Goal: Transaction & Acquisition: Purchase product/service

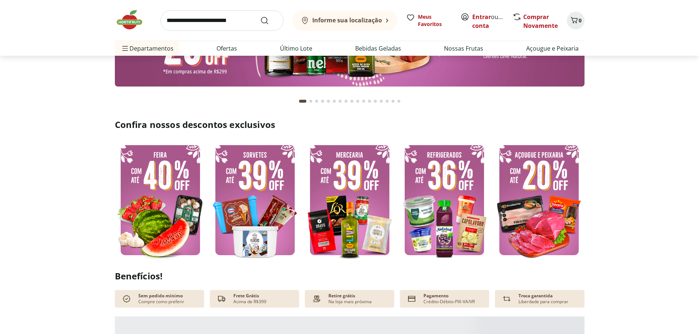
scroll to position [147, 0]
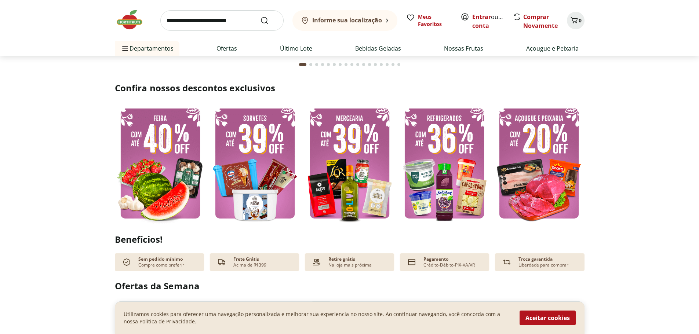
click at [360, 184] on img at bounding box center [349, 163] width 91 height 121
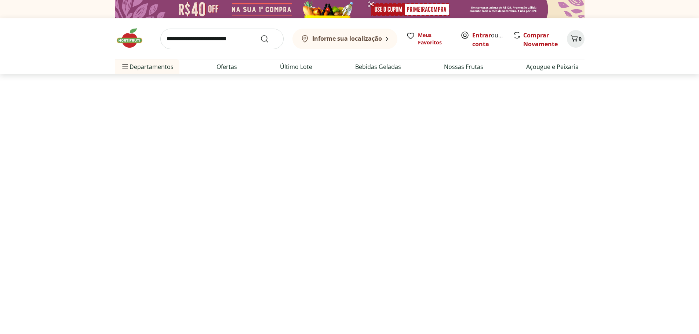
select select "**********"
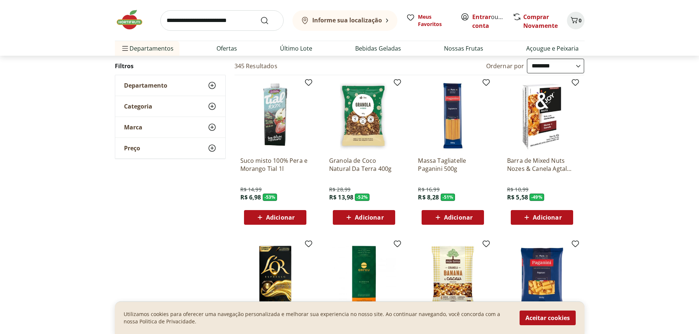
scroll to position [37, 0]
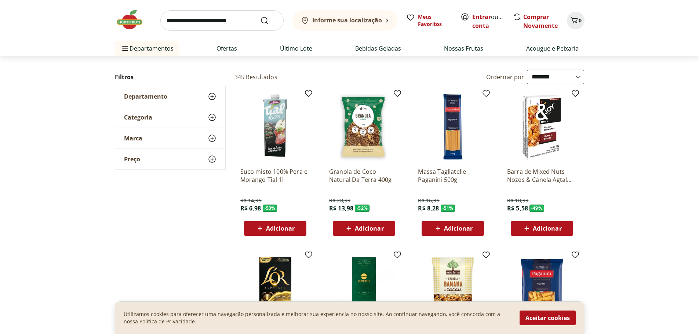
click at [282, 145] on img at bounding box center [275, 127] width 70 height 70
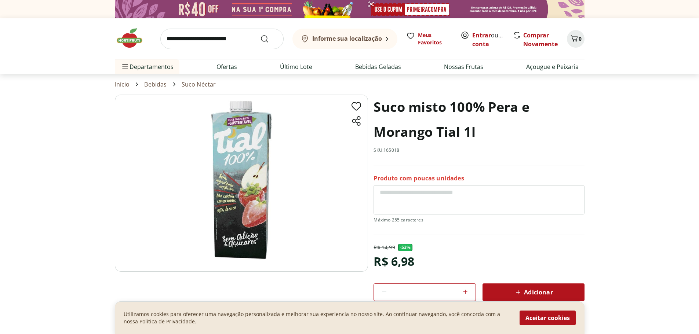
click at [160, 84] on link "Bebidas" at bounding box center [155, 84] width 22 height 7
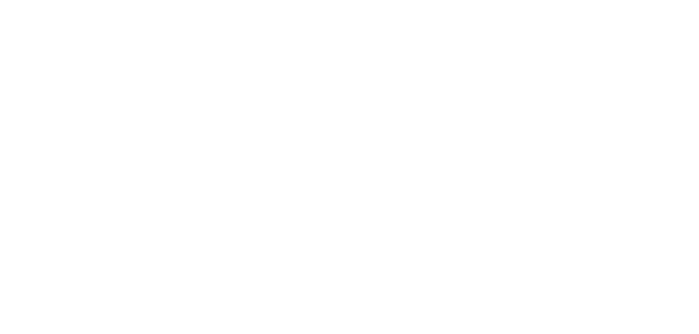
select select "**********"
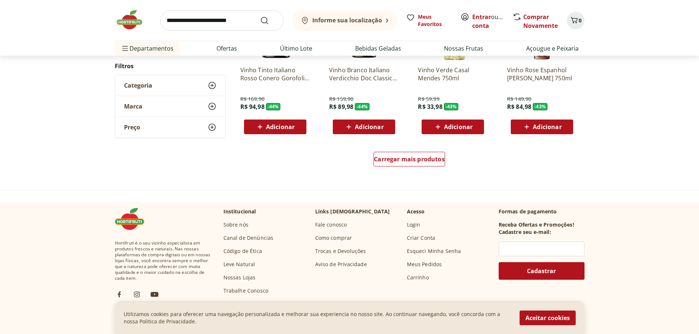
scroll to position [278, 0]
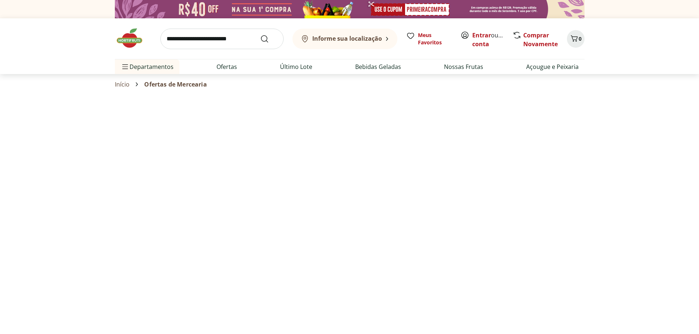
scroll to position [37, 0]
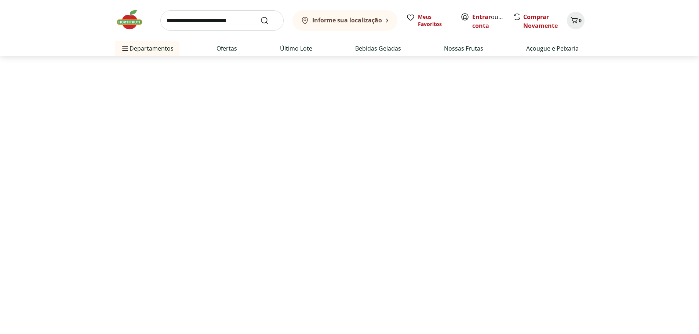
select select "**********"
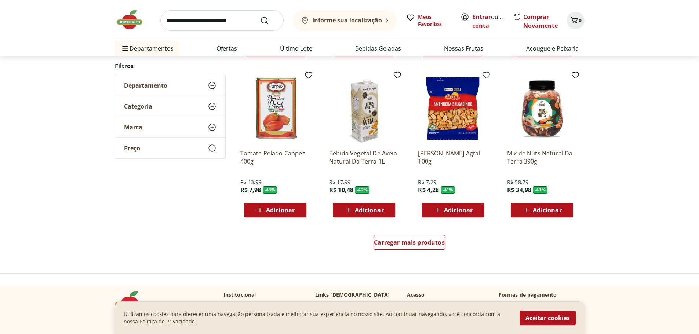
scroll to position [367, 0]
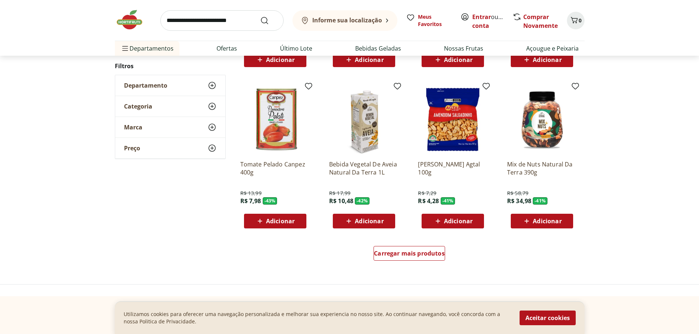
click at [473, 221] on div "Adicionar" at bounding box center [453, 221] width 51 height 13
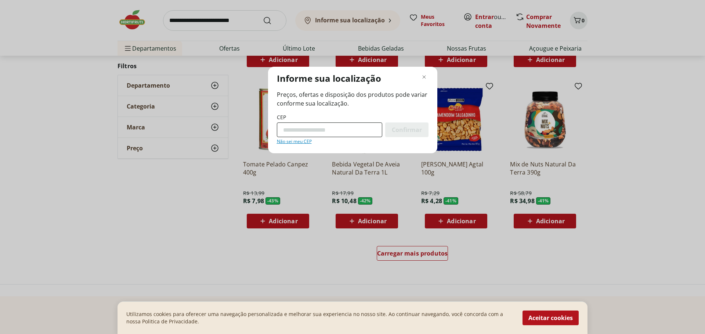
click at [326, 131] on input "CEP" at bounding box center [329, 130] width 105 height 15
type input "*********"
click at [419, 131] on span "Confirmar" at bounding box center [407, 130] width 30 height 6
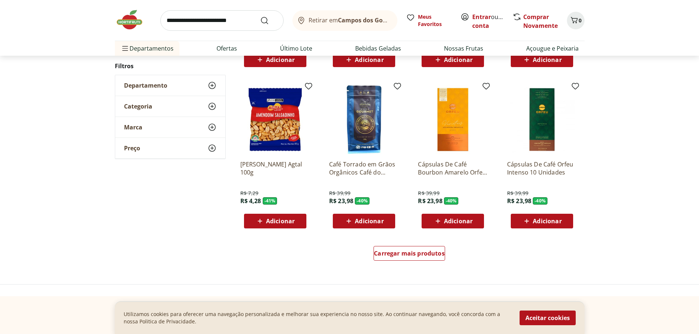
click at [285, 222] on span "Adicionar" at bounding box center [280, 221] width 29 height 6
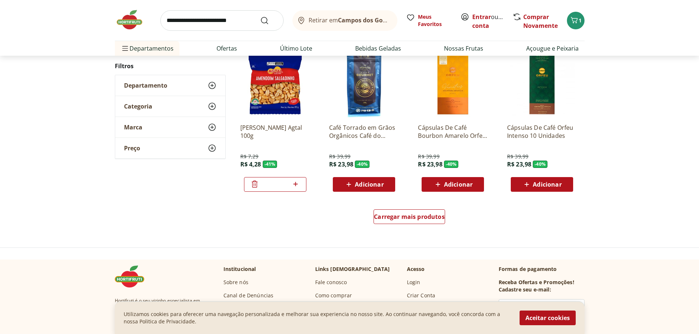
scroll to position [440, 0]
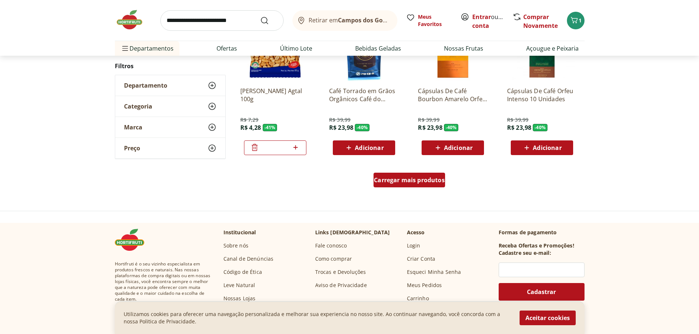
click at [432, 180] on span "Carregar mais produtos" at bounding box center [409, 180] width 71 height 6
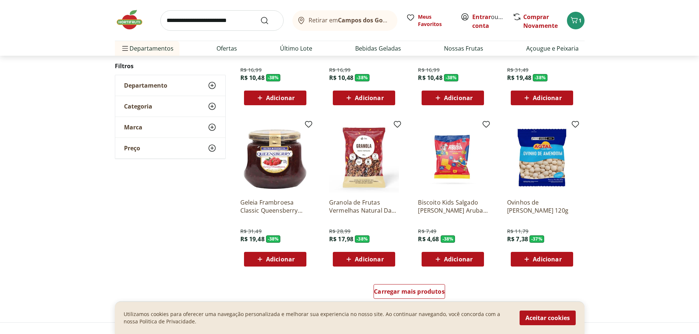
scroll to position [844, 0]
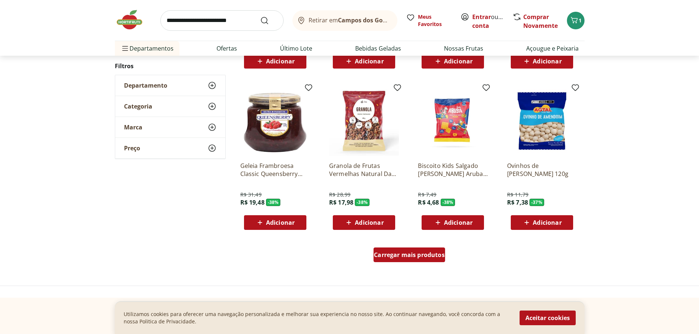
click at [437, 254] on span "Carregar mais produtos" at bounding box center [409, 255] width 71 height 6
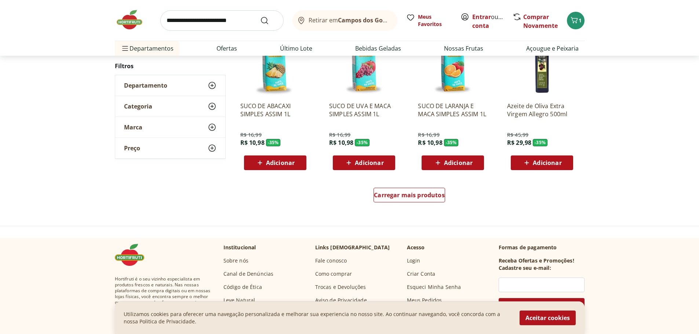
scroll to position [1395, 0]
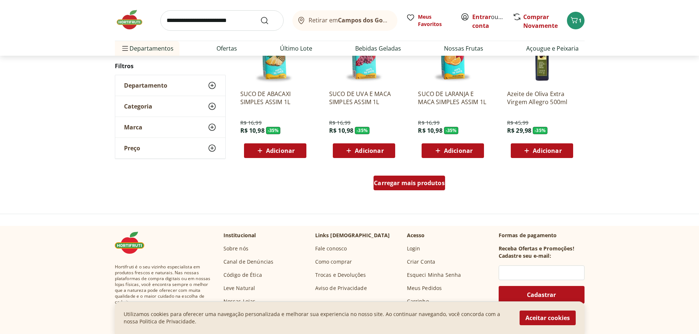
click at [414, 180] on span "Carregar mais produtos" at bounding box center [409, 183] width 71 height 6
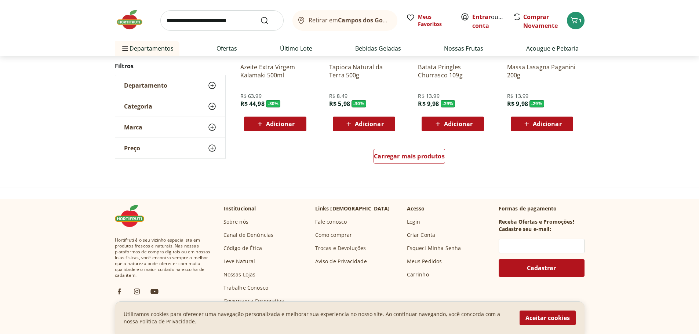
scroll to position [1908, 0]
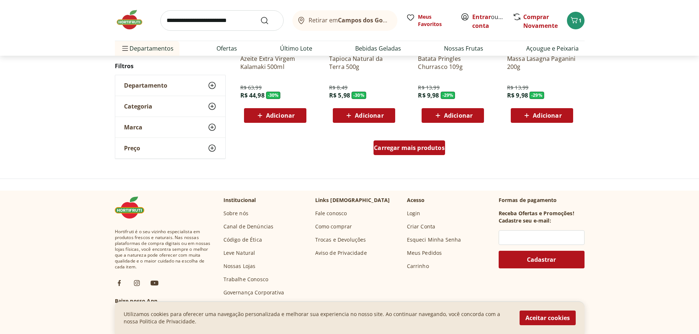
click at [419, 147] on span "Carregar mais produtos" at bounding box center [409, 148] width 71 height 6
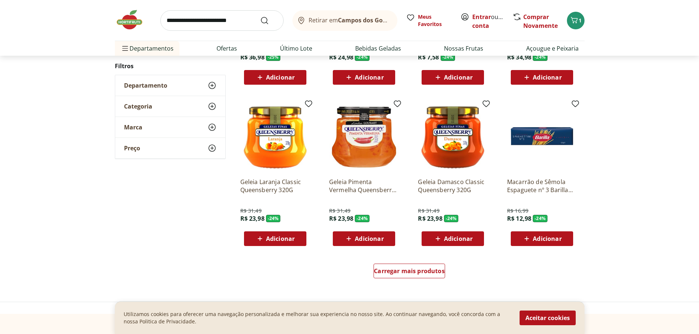
scroll to position [2275, 0]
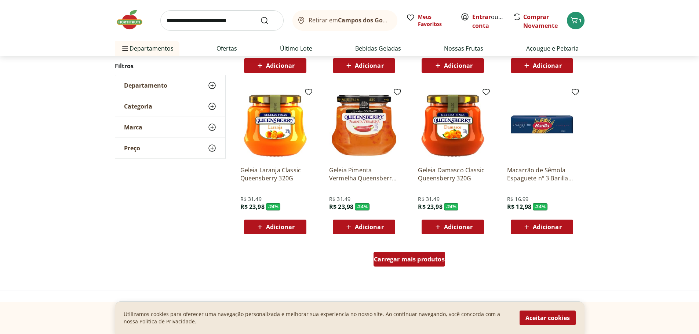
click at [415, 262] on span "Carregar mais produtos" at bounding box center [409, 260] width 71 height 6
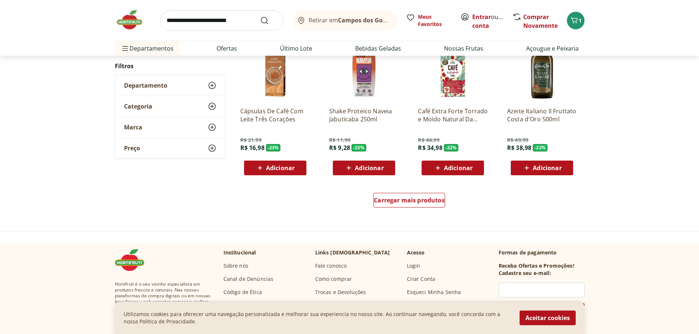
scroll to position [2826, 0]
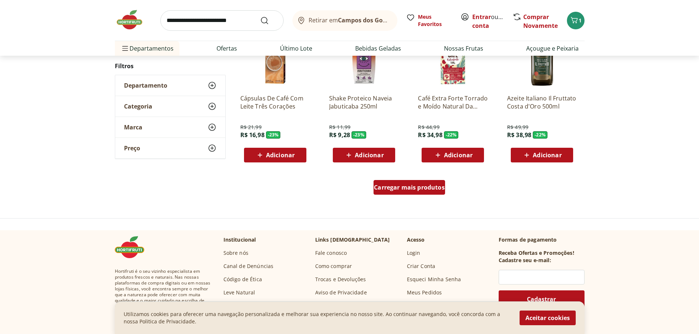
click at [438, 190] on span "Carregar mais produtos" at bounding box center [409, 188] width 71 height 6
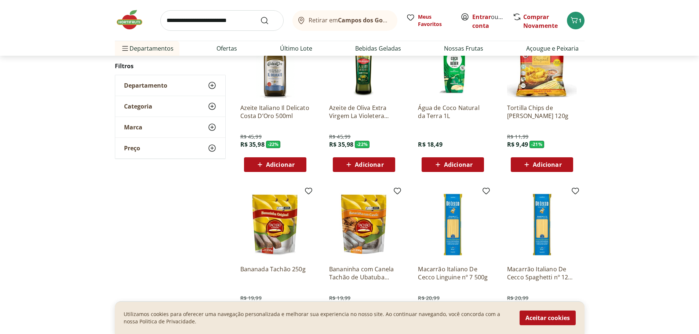
scroll to position [2973, 0]
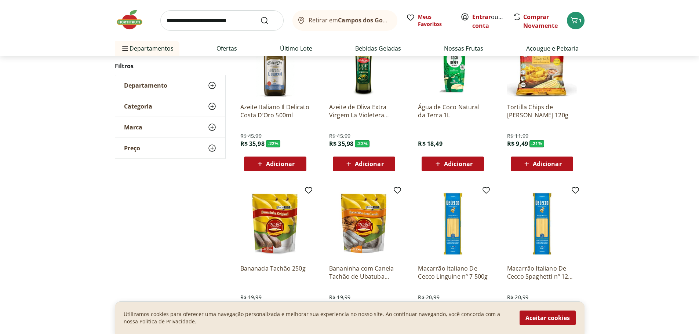
click at [153, 152] on div "Preço" at bounding box center [170, 148] width 110 height 21
drag, startPoint x: 212, startPoint y: 174, endPoint x: 157, endPoint y: 188, distance: 56.3
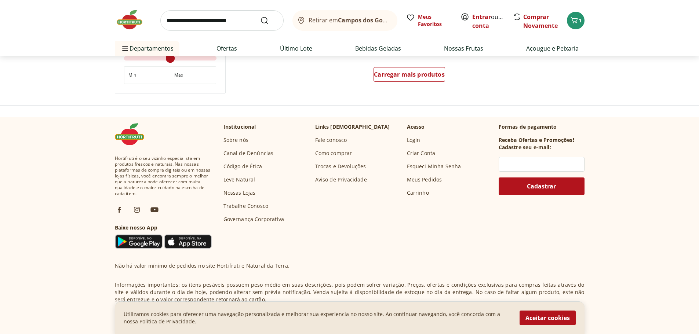
scroll to position [645, 0]
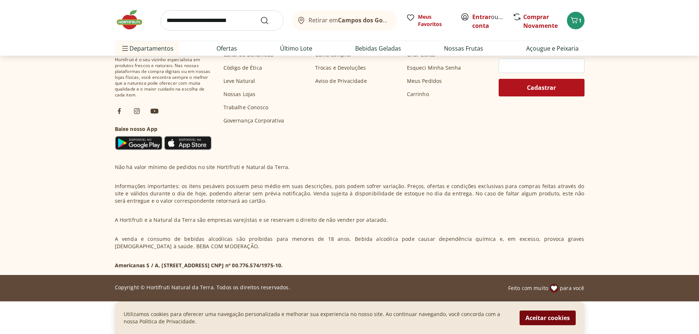
click at [532, 321] on button "Aceitar cookies" at bounding box center [548, 318] width 56 height 15
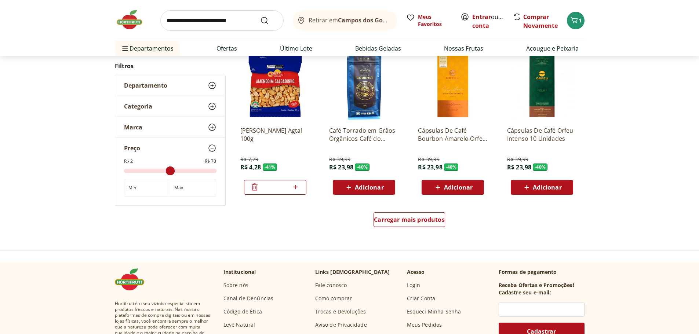
scroll to position [404, 0]
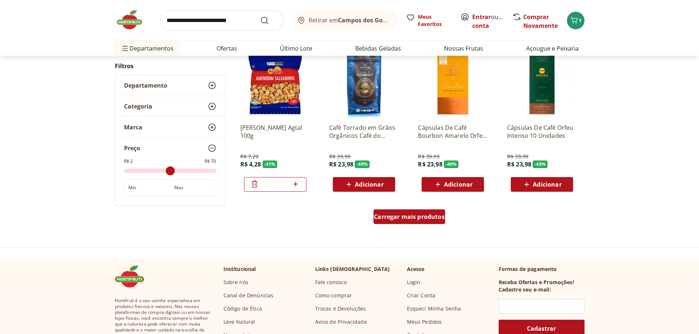
click at [423, 212] on div "Carregar mais produtos" at bounding box center [410, 217] width 72 height 15
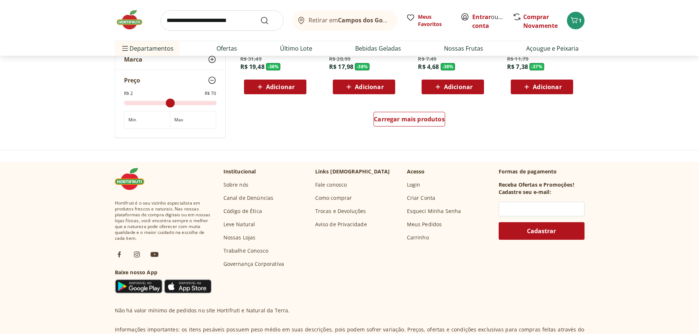
scroll to position [991, 0]
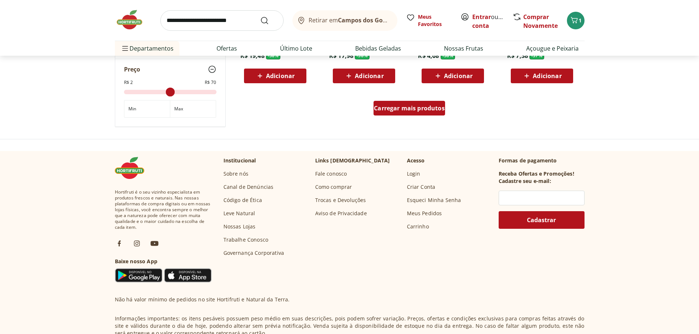
click at [418, 108] on span "Carregar mais produtos" at bounding box center [409, 108] width 71 height 6
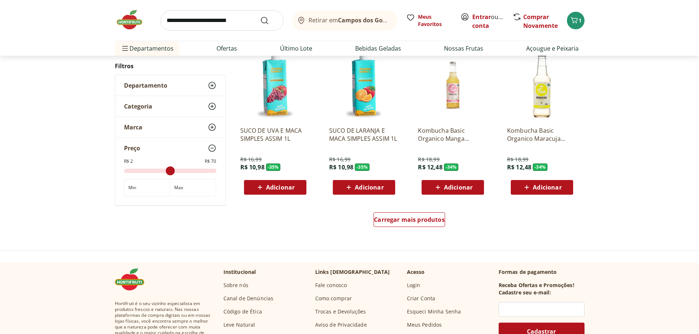
scroll to position [1395, 0]
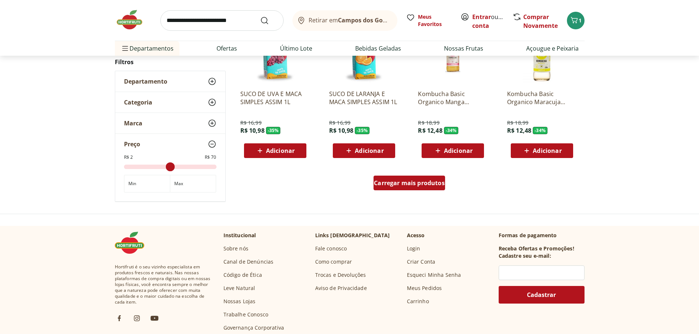
click at [384, 184] on span "Carregar mais produtos" at bounding box center [409, 183] width 71 height 6
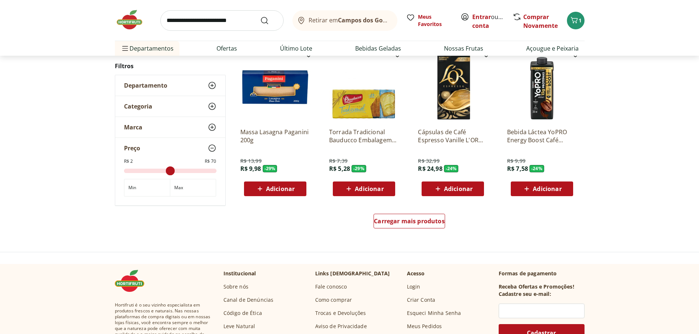
scroll to position [1872, 0]
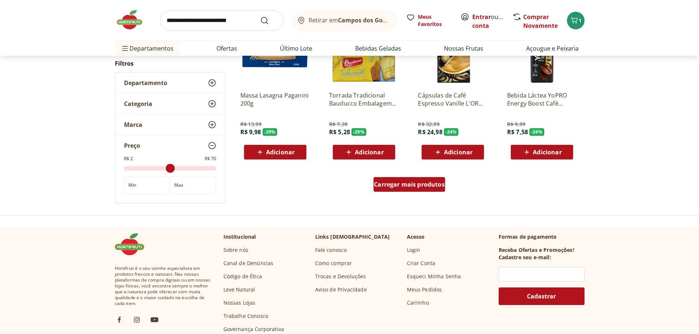
click at [388, 183] on span "Carregar mais produtos" at bounding box center [409, 185] width 71 height 6
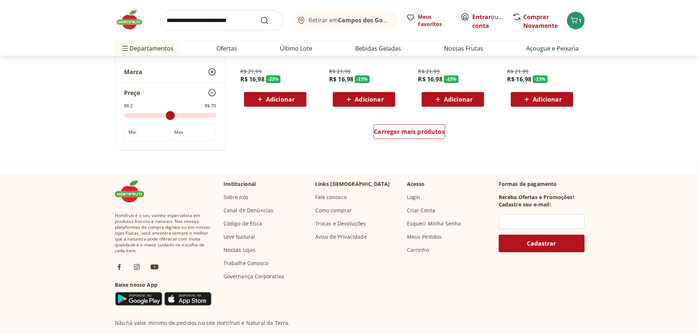
scroll to position [2422, 0]
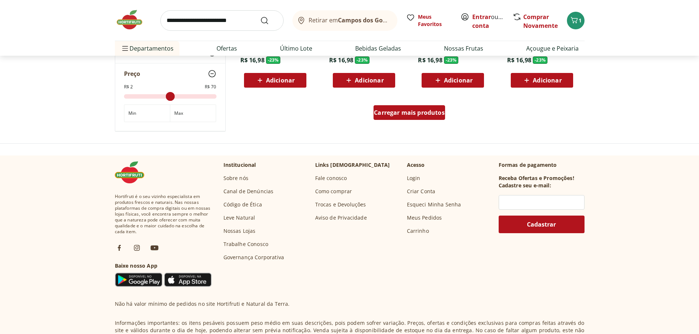
click at [433, 111] on span "Carregar mais produtos" at bounding box center [409, 113] width 71 height 6
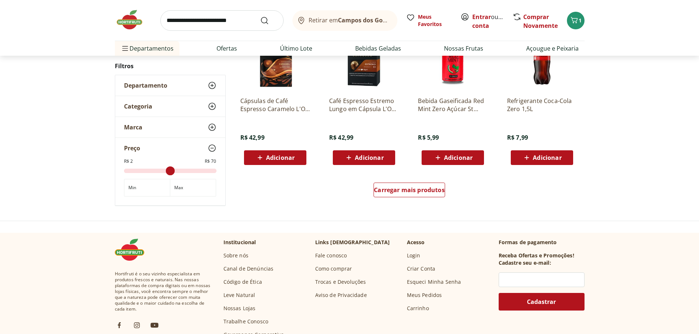
scroll to position [2826, 0]
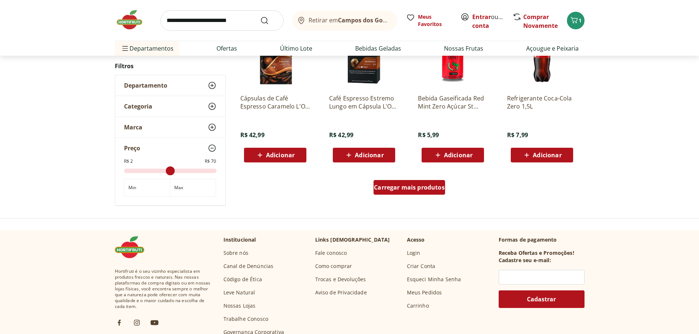
click at [404, 186] on span "Carregar mais produtos" at bounding box center [409, 188] width 71 height 6
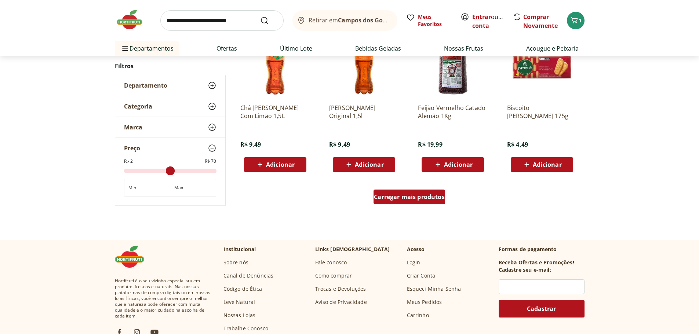
scroll to position [3340, 0]
